Goal: Check status

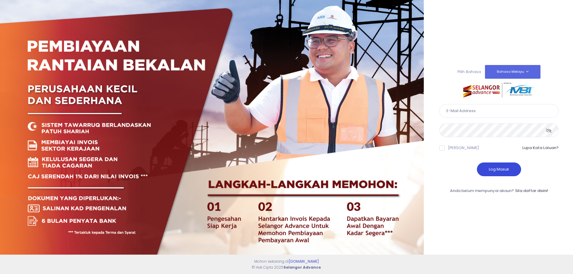
type input "perwirashahenterprise@gmail.com"
click at [510, 173] on button "Log Masuk" at bounding box center [499, 170] width 44 height 14
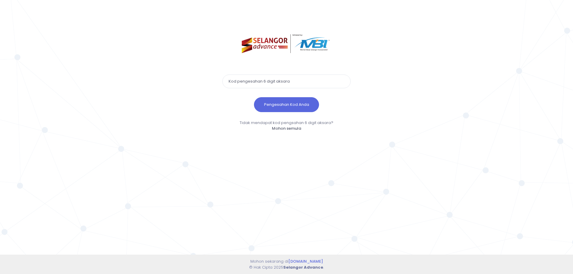
click at [276, 173] on div "Pengesahan Kod Anda Tidak mendapat kod pengsahan 6 digit aksara? Mohon semula M…" at bounding box center [286, 133] width 151 height 267
click at [335, 160] on div "Pengesahan Kod Anda Tidak mendapat kod pengsahan 6 digit aksara? Mohon semula M…" at bounding box center [286, 133] width 151 height 267
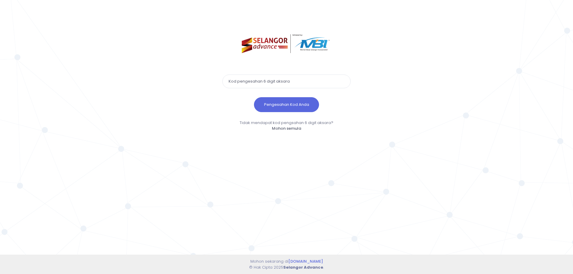
click at [335, 160] on div "Pengesahan Kod Anda Tidak mendapat kod pengsahan 6 digit aksara? Mohon semula M…" at bounding box center [286, 133] width 151 height 267
click at [334, 160] on div "Pengesahan Kod Anda Tidak mendapat kod pengsahan 6 digit aksara? Mohon semula M…" at bounding box center [286, 133] width 151 height 267
click at [303, 146] on div "Pengesahan Kod Anda Tidak mendapat kod pengsahan 6 digit aksara? Mohon semula M…" at bounding box center [286, 133] width 151 height 267
click at [276, 79] on input "text" at bounding box center [287, 82] width 128 height 14
type input "637401"
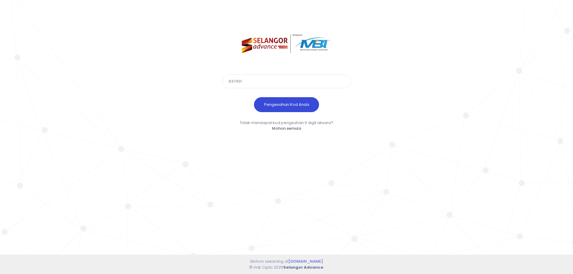
click at [283, 104] on button "Pengesahan Kod Anda" at bounding box center [286, 104] width 65 height 15
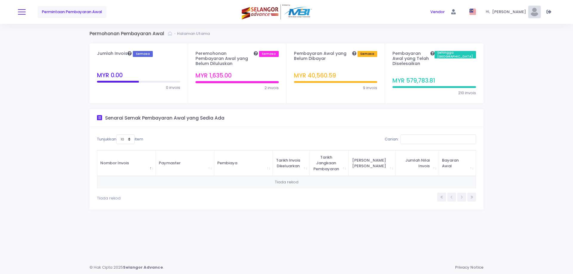
click at [22, 11] on button at bounding box center [22, 12] width 8 height 8
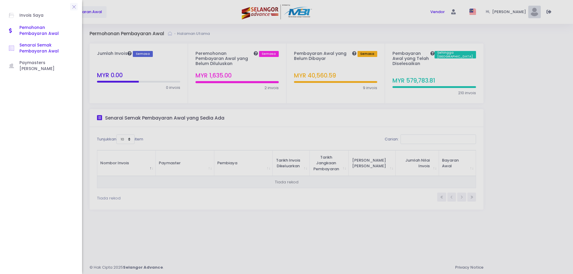
click at [38, 47] on span "Senarai Semak Pembayaran Awal" at bounding box center [46, 48] width 54 height 12
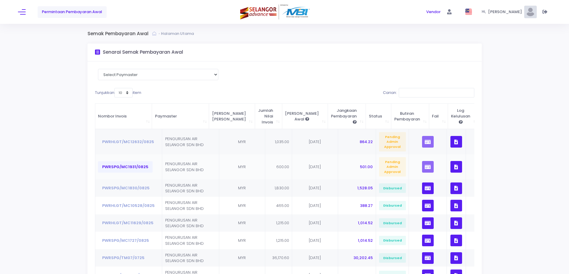
click at [118, 167] on button "PWRSPG/MC1931/0825" at bounding box center [125, 167] width 55 height 11
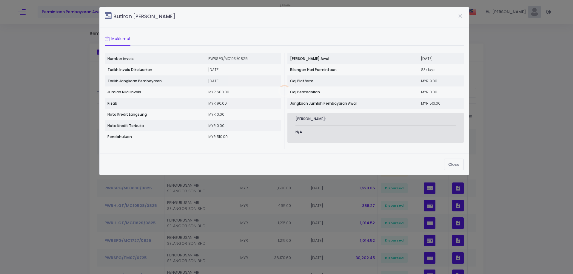
click at [228, 183] on div "Butiran [PERSON_NAME] Maklumat Nombor invois PWRSPG/MC1931/0825 MYR 600.00" at bounding box center [286, 137] width 573 height 274
